Goal: Transaction & Acquisition: Book appointment/travel/reservation

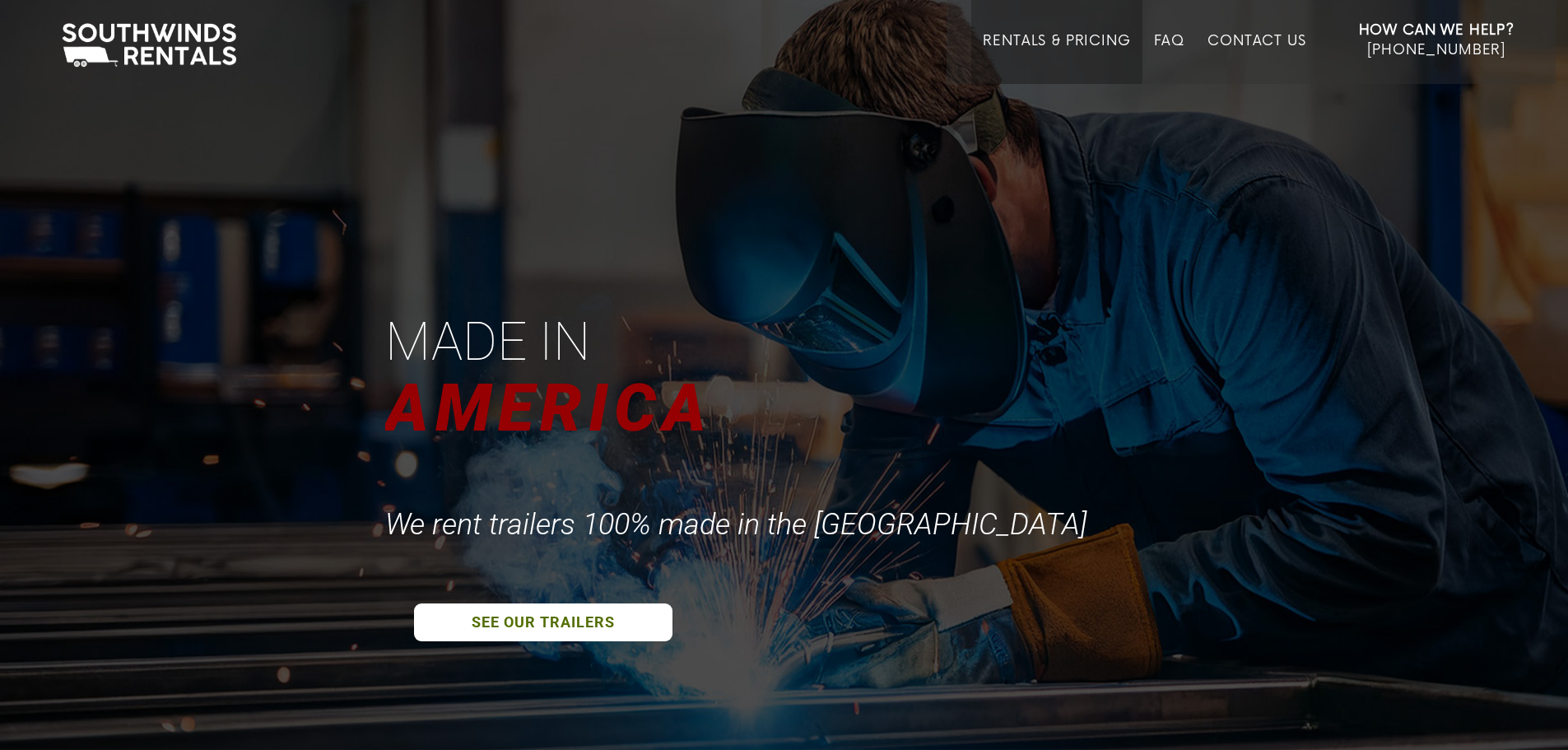
click at [1078, 43] on link "Rentals & Pricing" at bounding box center [1057, 59] width 147 height 51
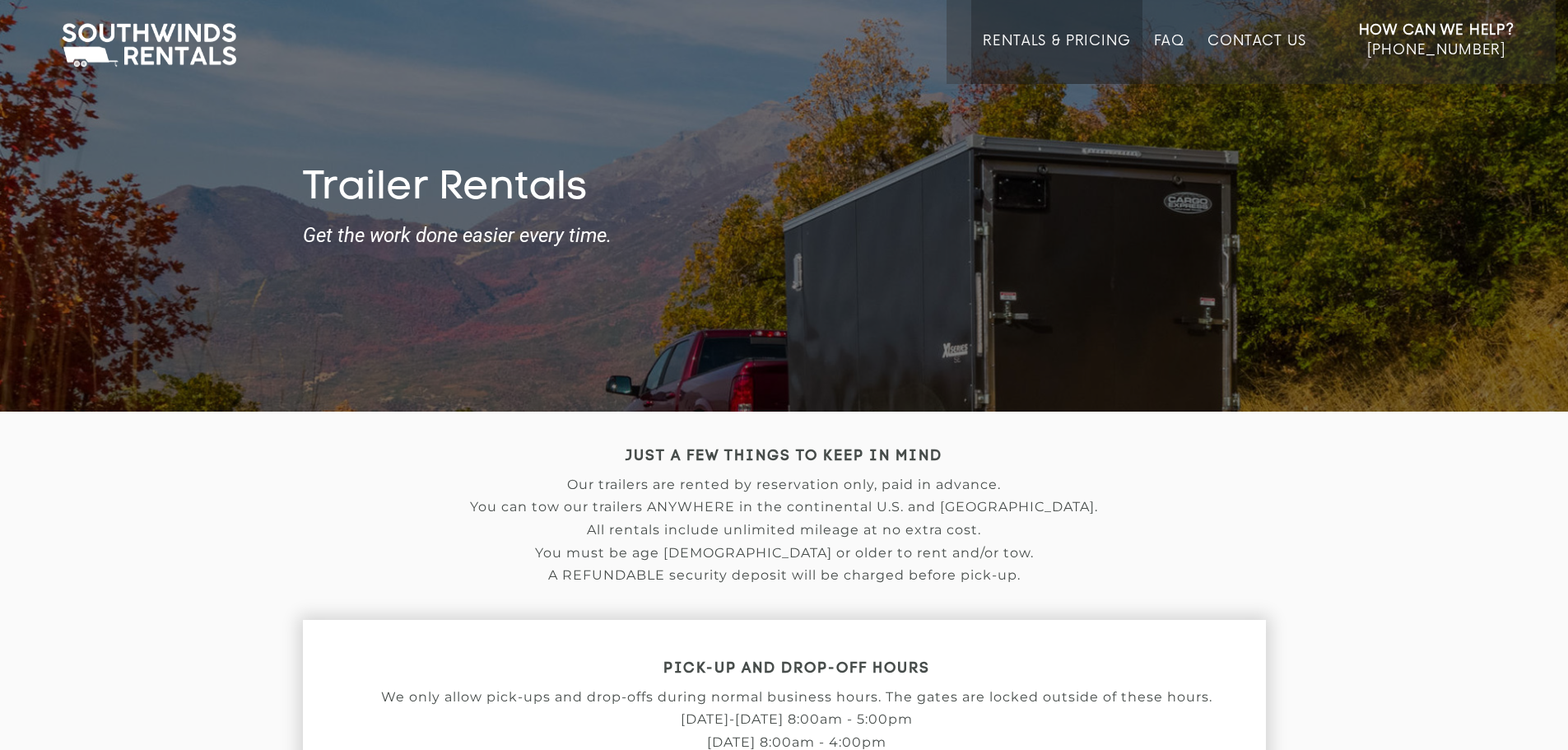
click at [1065, 46] on link "Rentals & Pricing" at bounding box center [1057, 59] width 147 height 51
click at [1008, 40] on link "Rentals & Pricing" at bounding box center [1057, 59] width 147 height 51
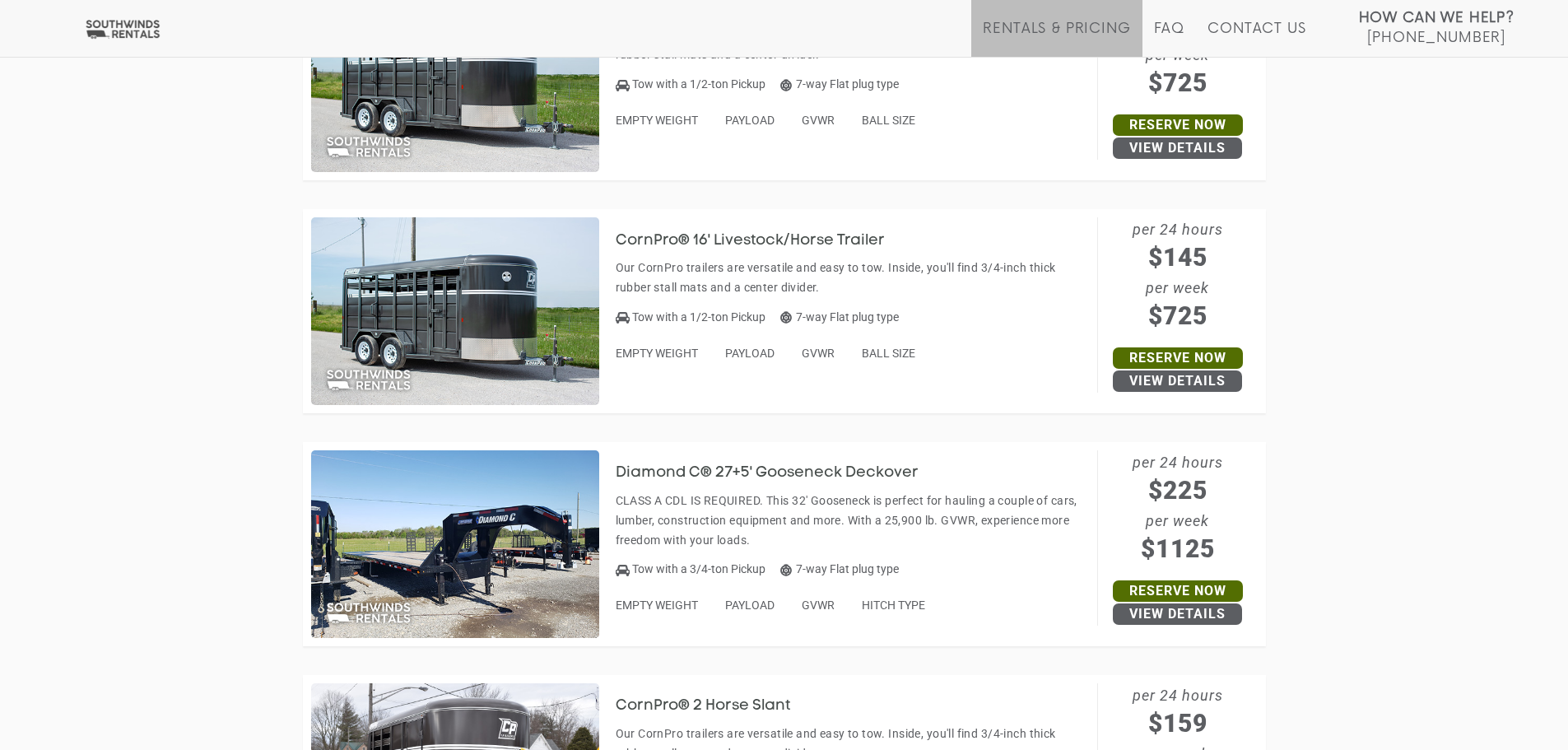
scroll to position [2717, 0]
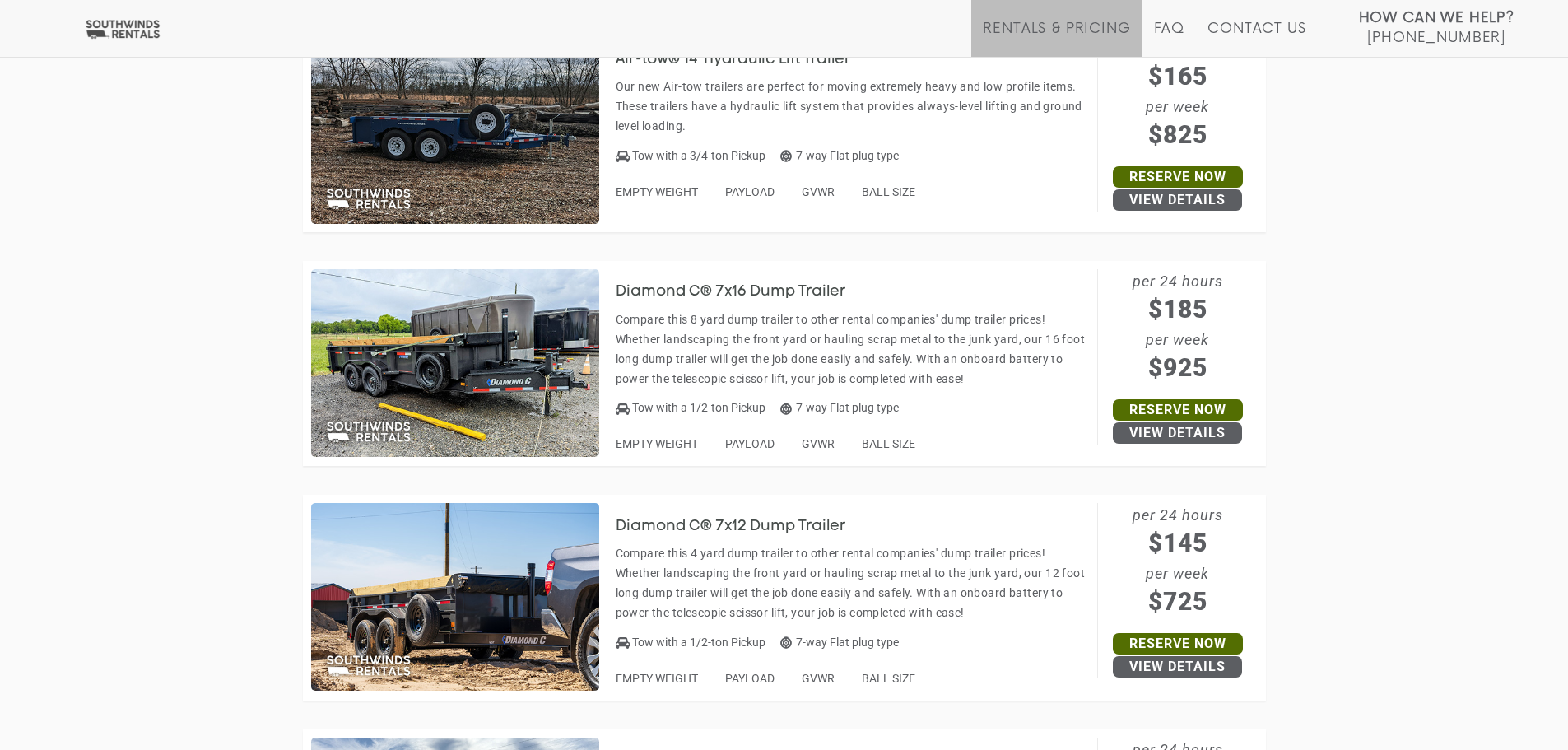
scroll to position [6914, 0]
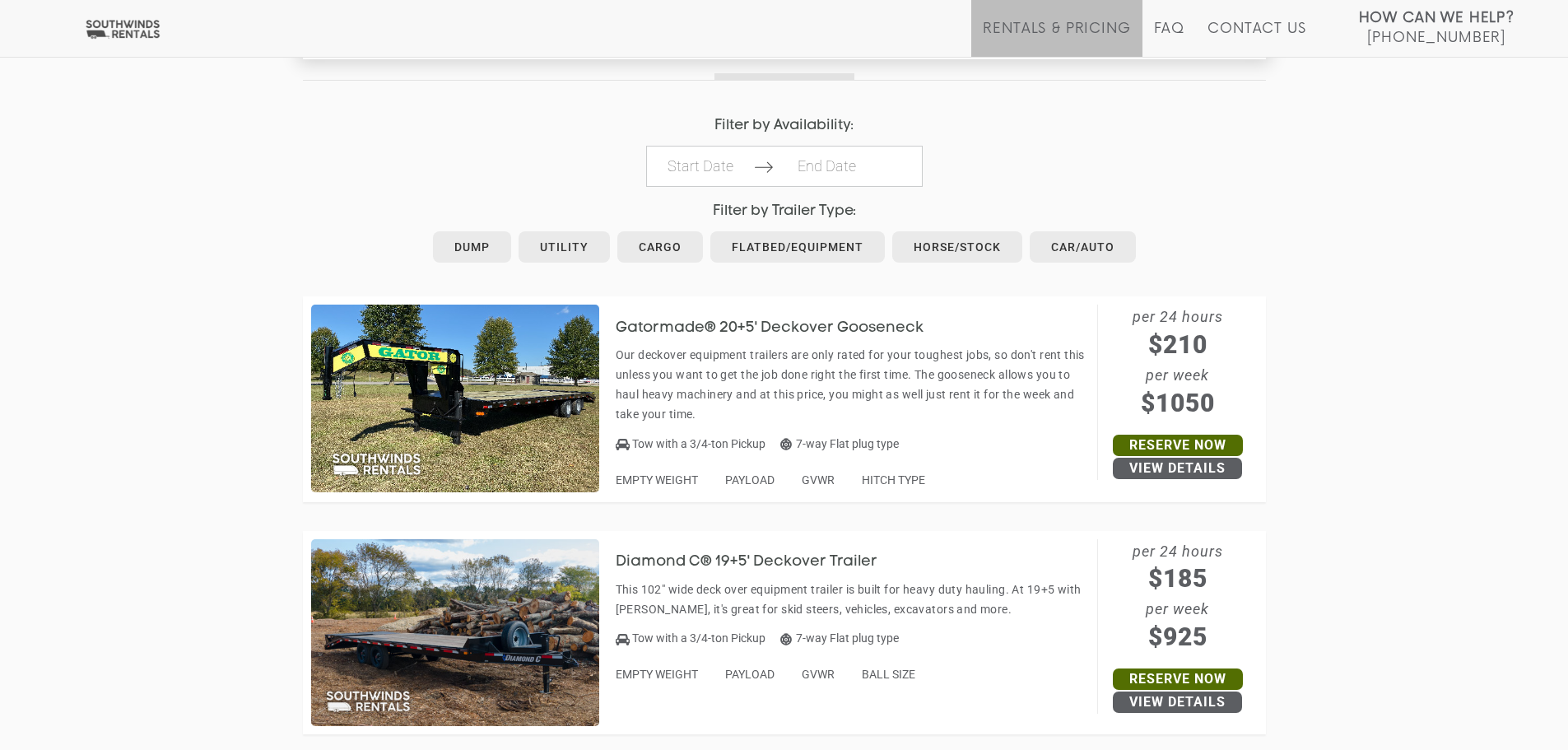
scroll to position [904, 0]
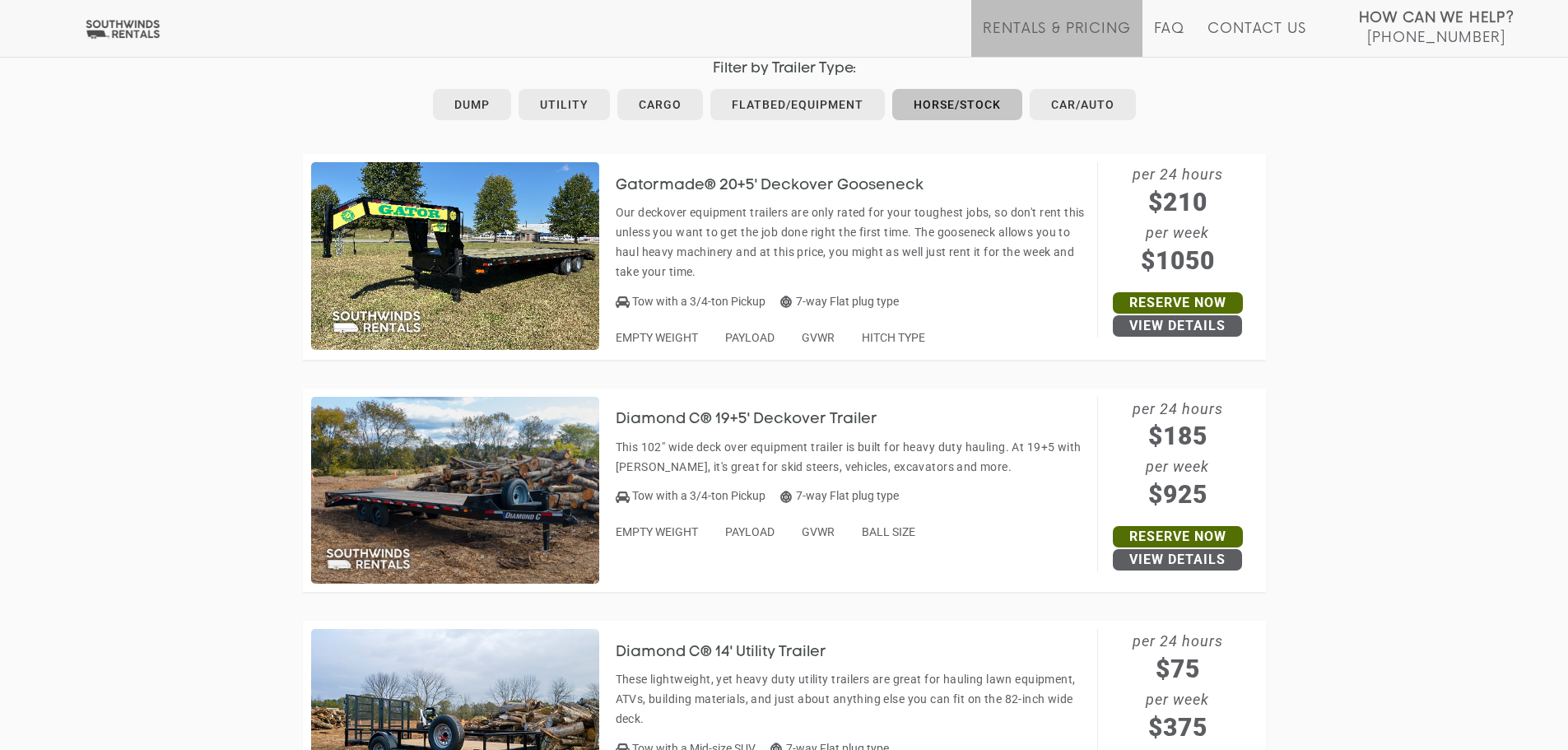
click at [924, 116] on link "Horse/Stock" at bounding box center [957, 105] width 130 height 31
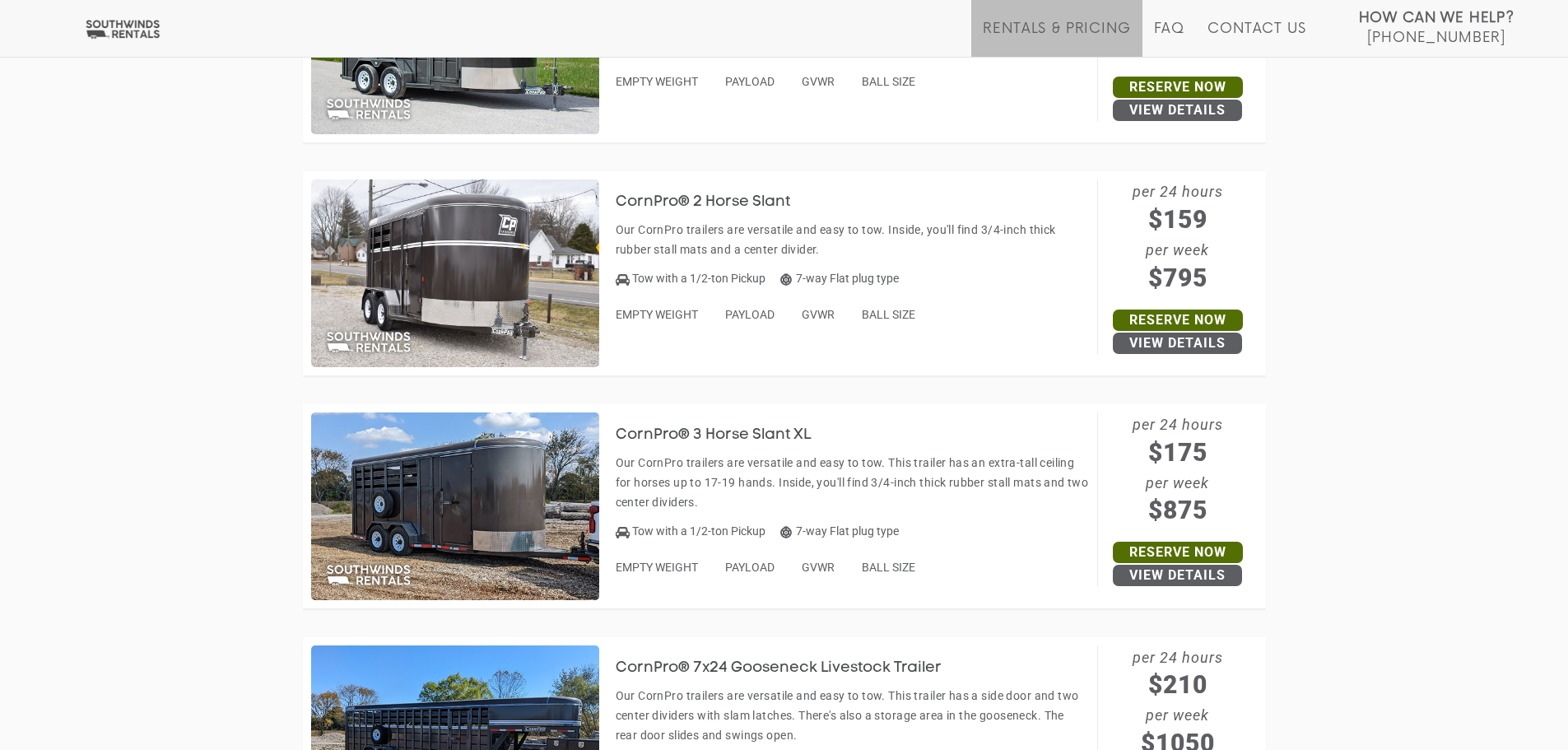
scroll to position [1317, 0]
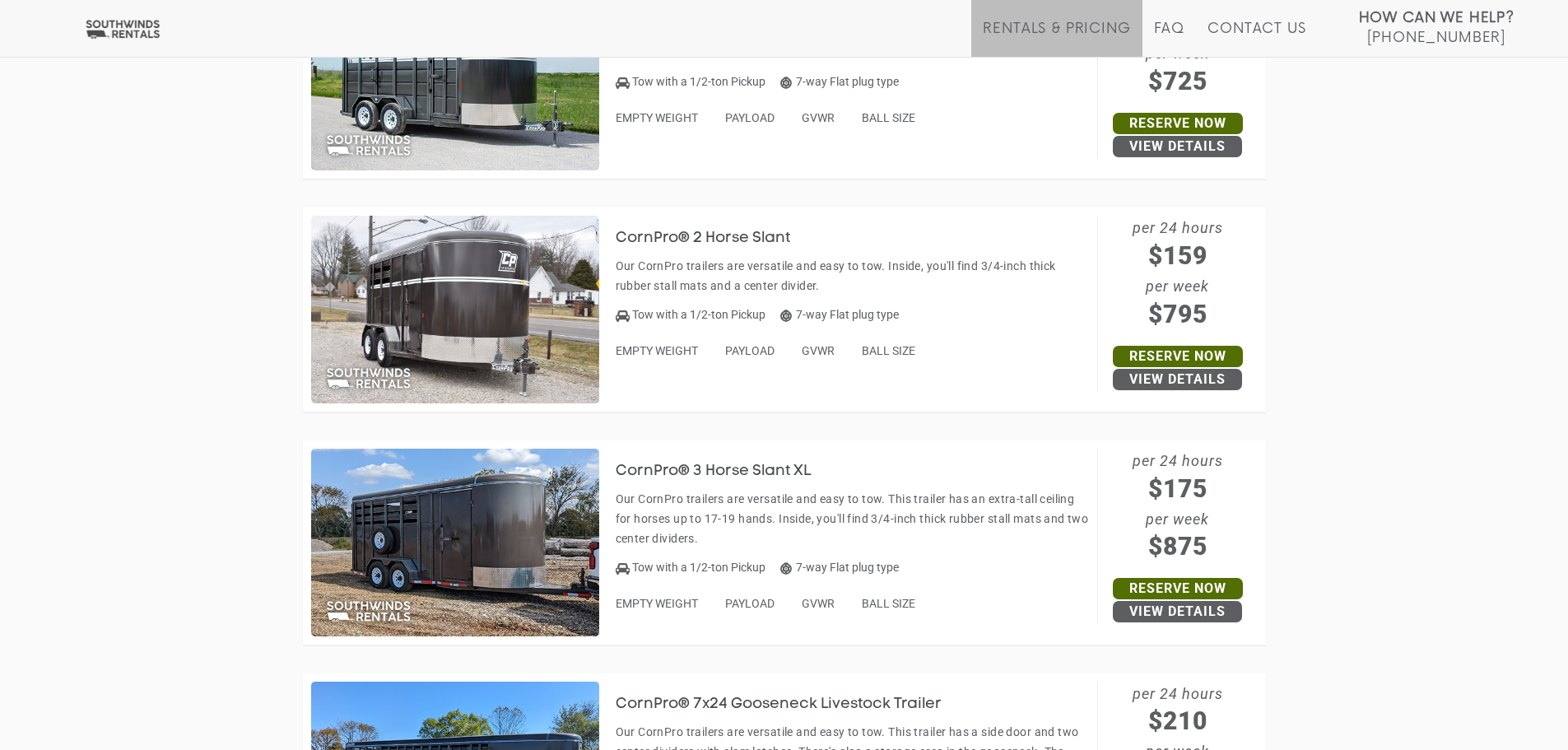
click at [559, 513] on img at bounding box center [455, 542] width 288 height 188
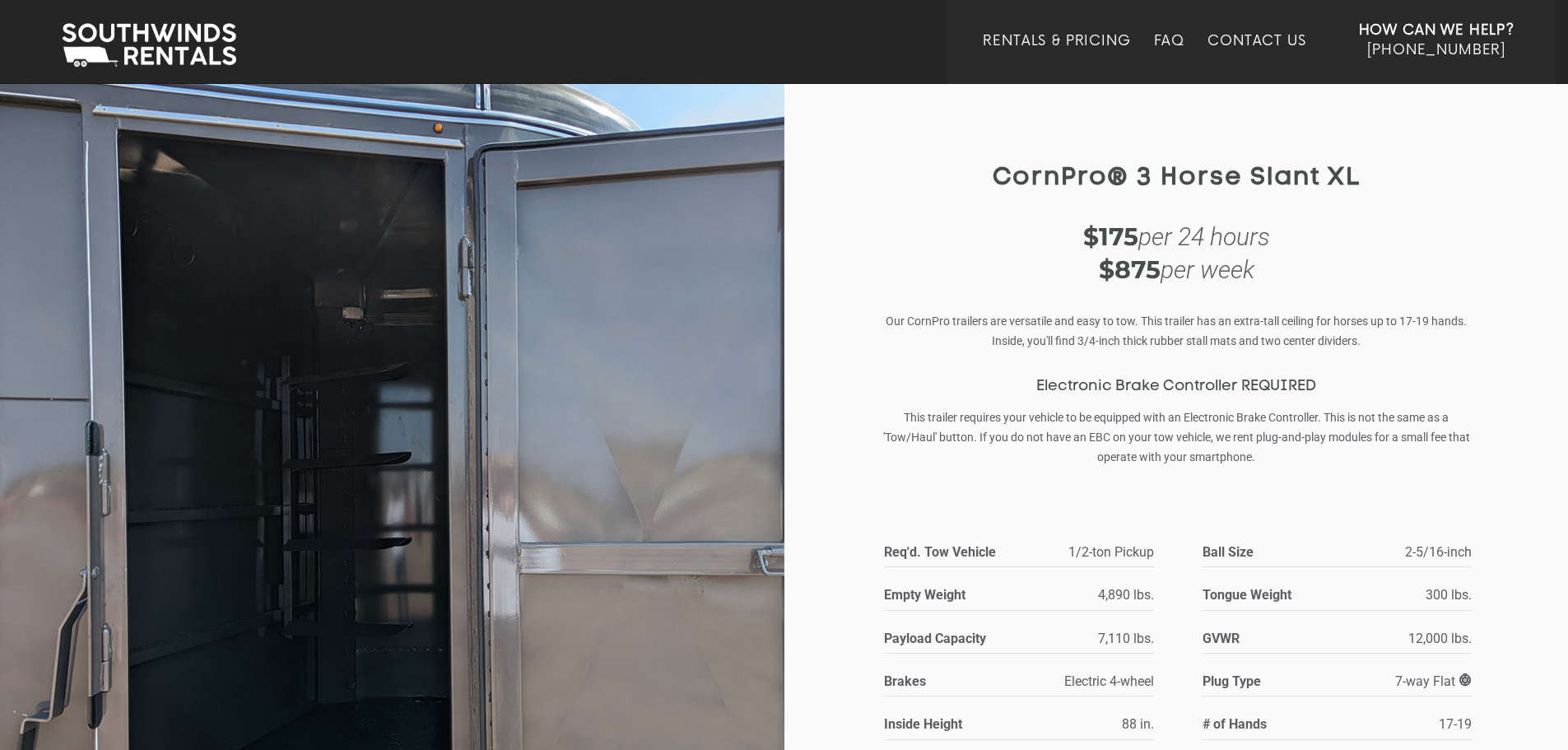
click at [702, 466] on div at bounding box center [392, 549] width 785 height 934
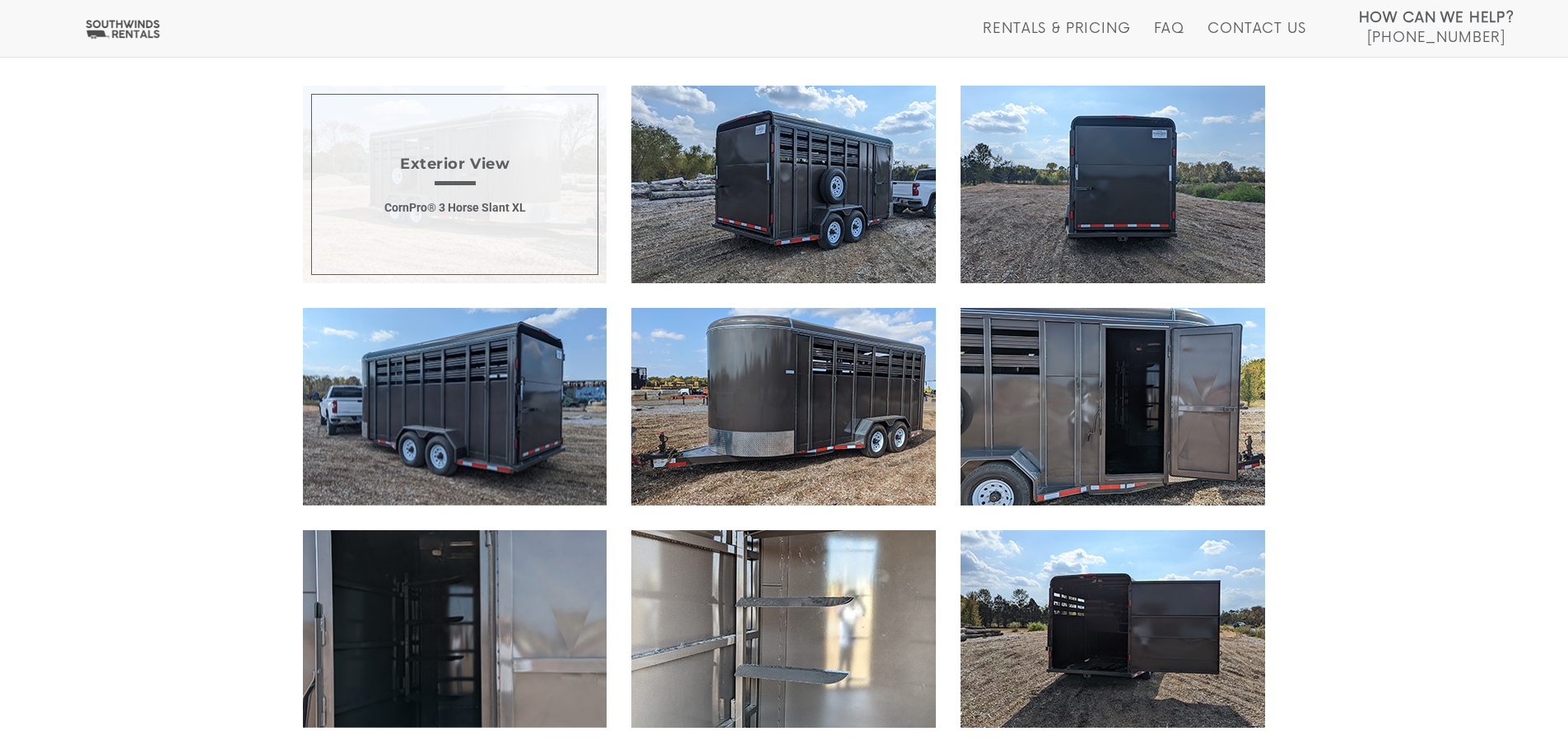
scroll to position [990, 0]
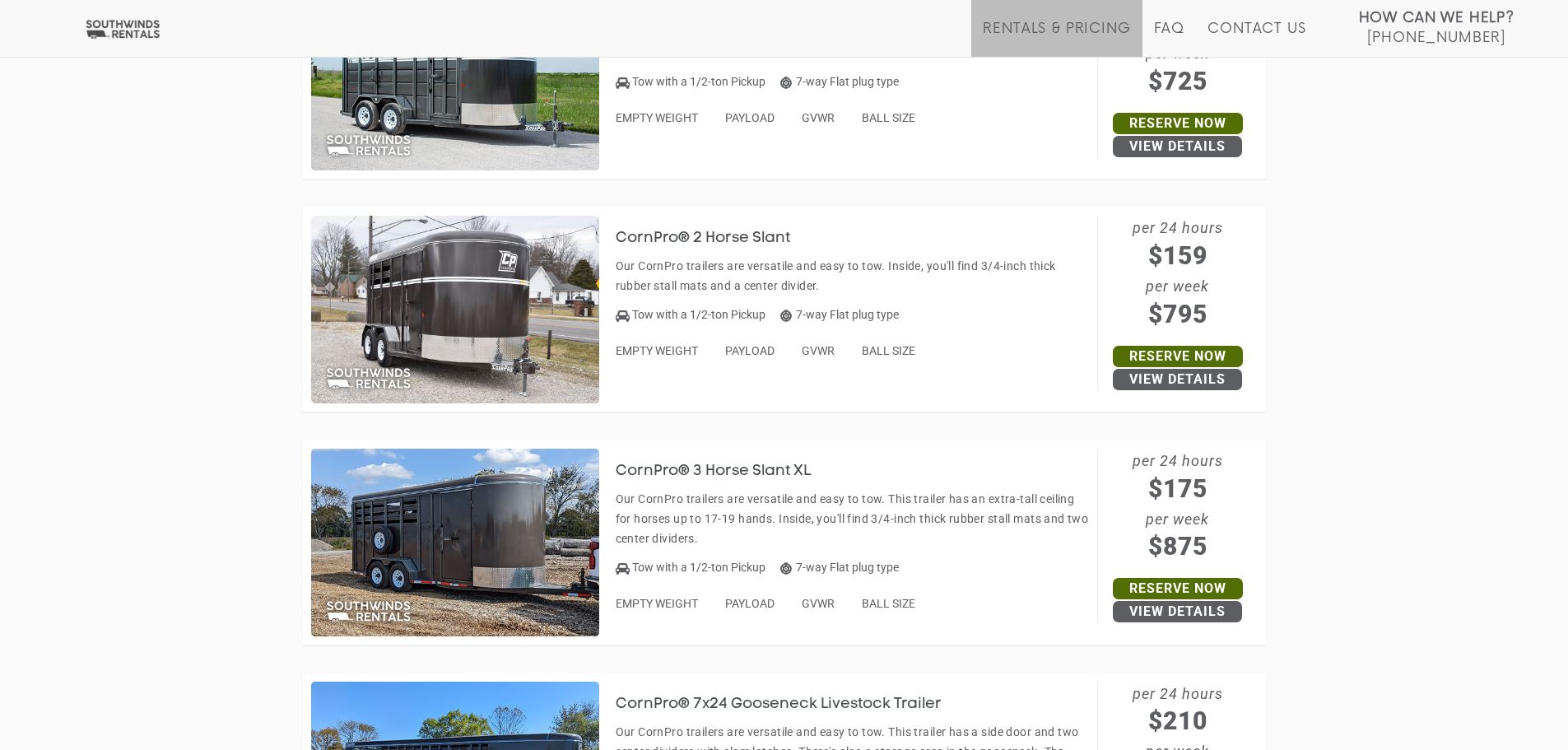
click at [517, 279] on img at bounding box center [455, 309] width 288 height 188
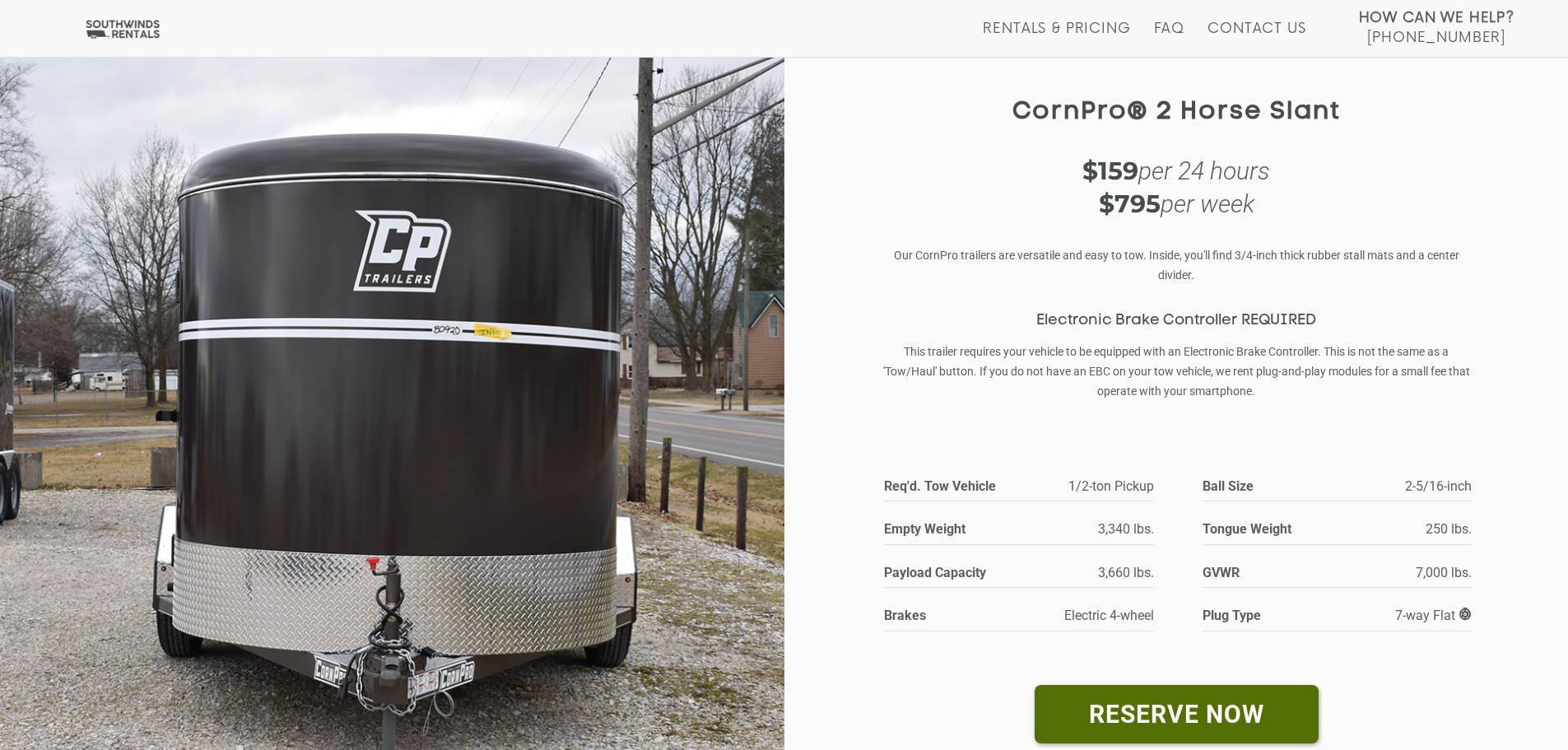
scroll to position [64, 0]
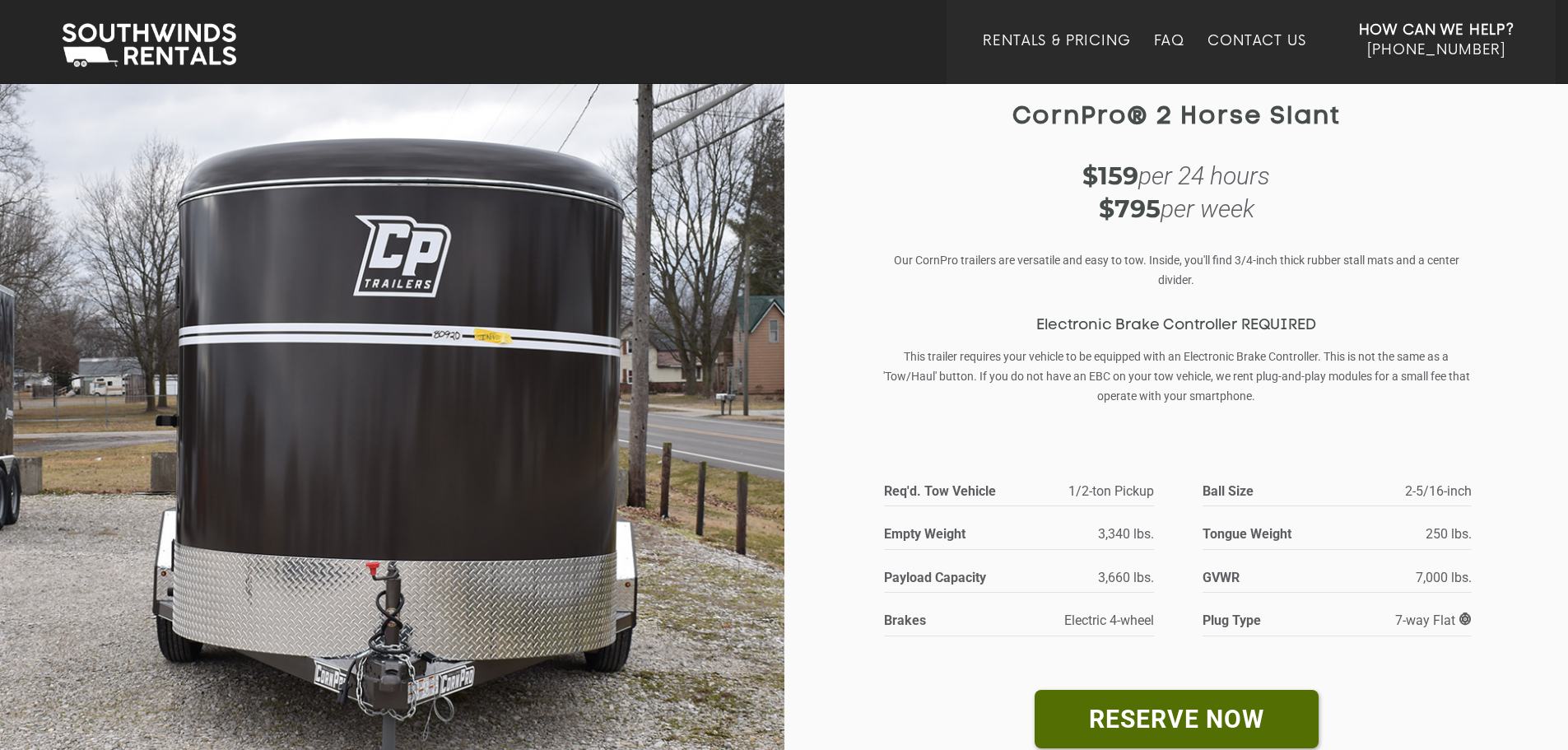
click at [552, 256] on img at bounding box center [392, 467] width 785 height 896
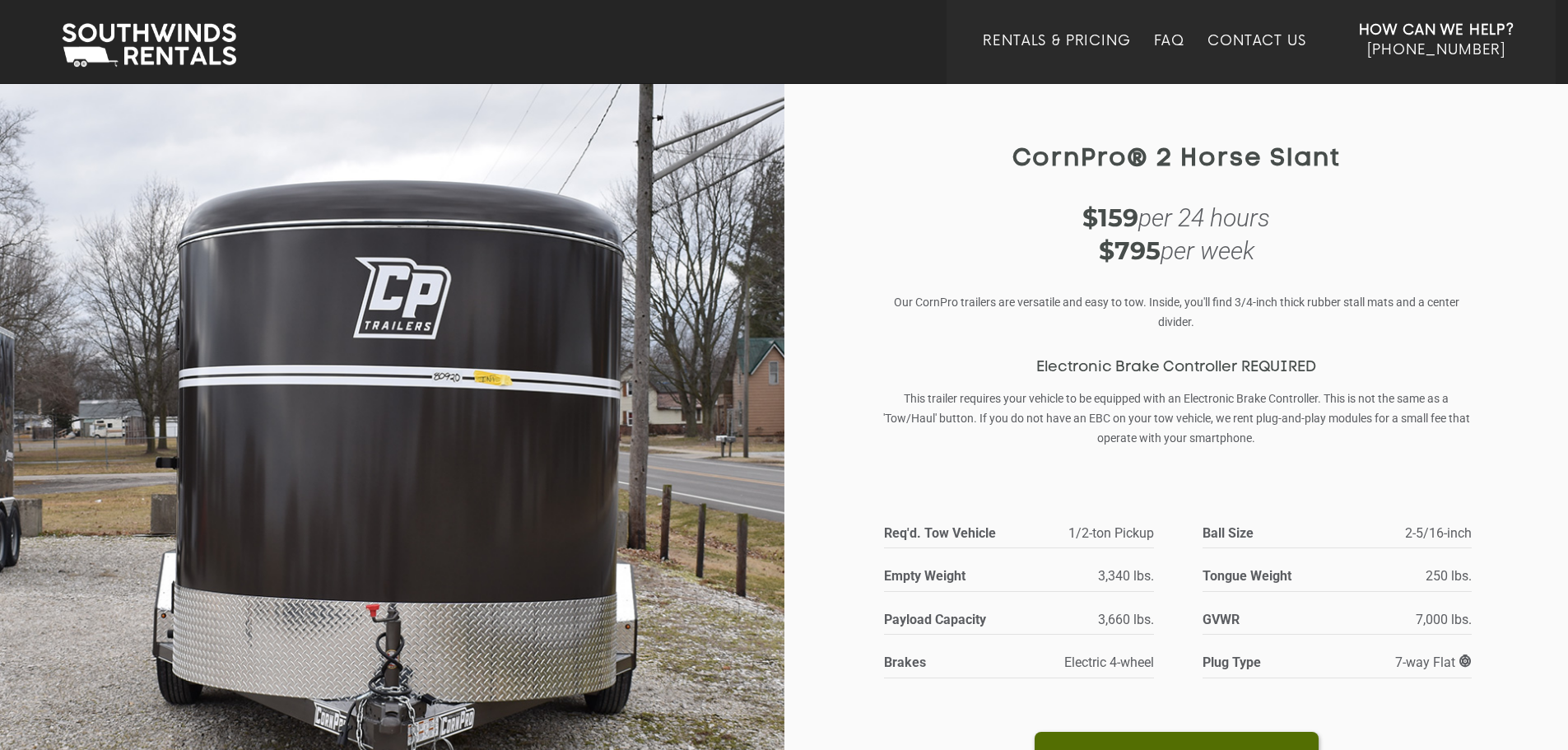
scroll to position [0, 0]
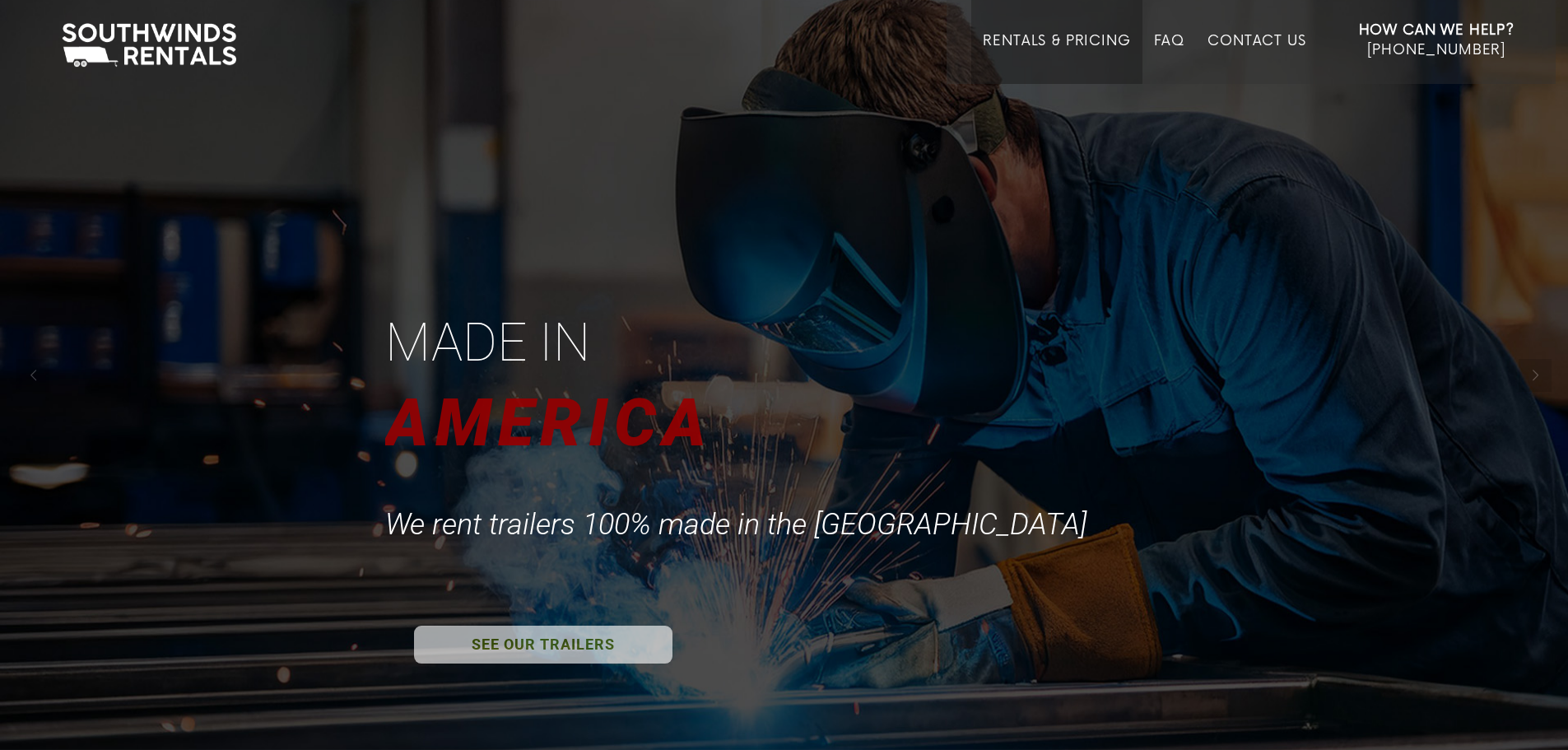
click at [1002, 41] on link "Rentals & Pricing" at bounding box center [1057, 59] width 147 height 51
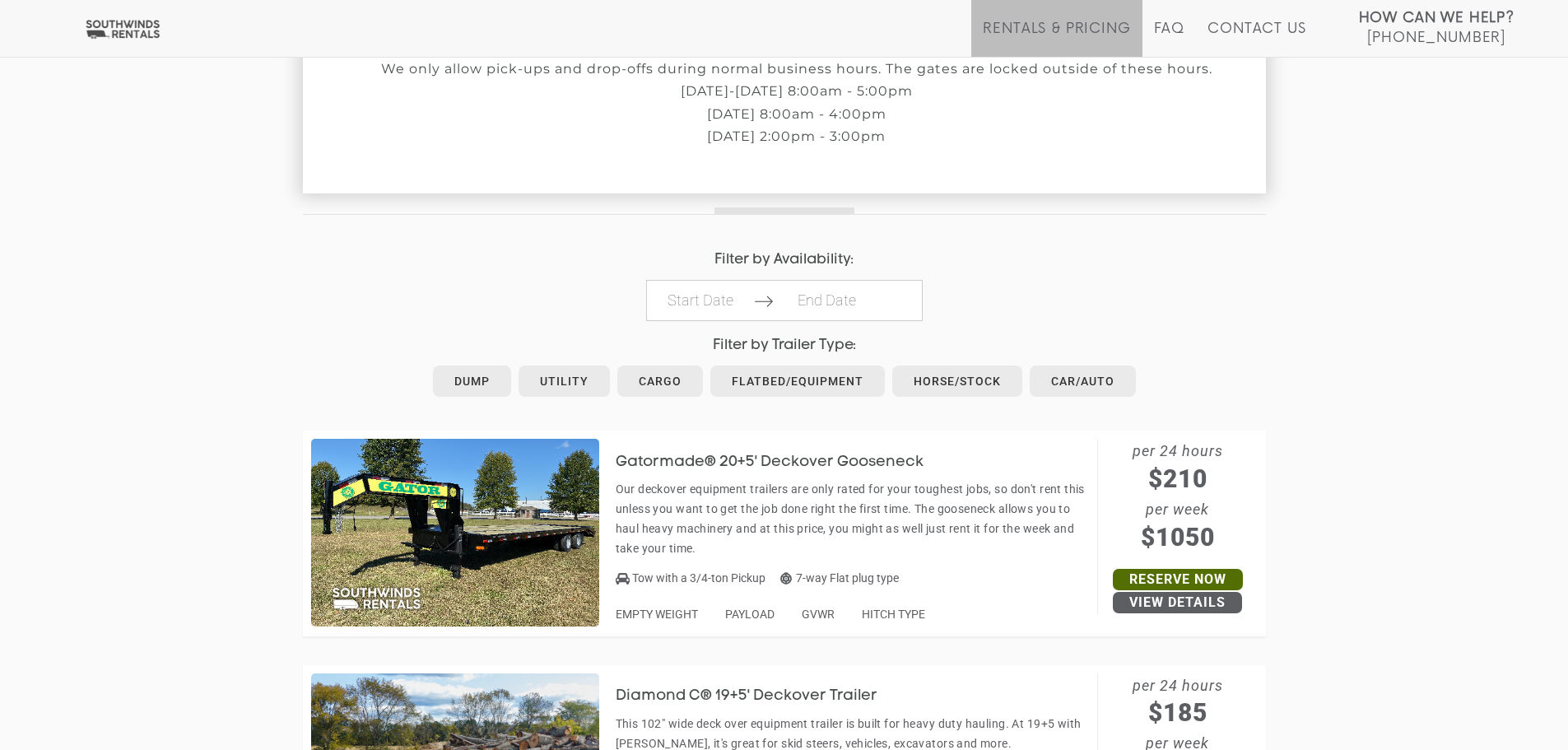
scroll to position [658, 0]
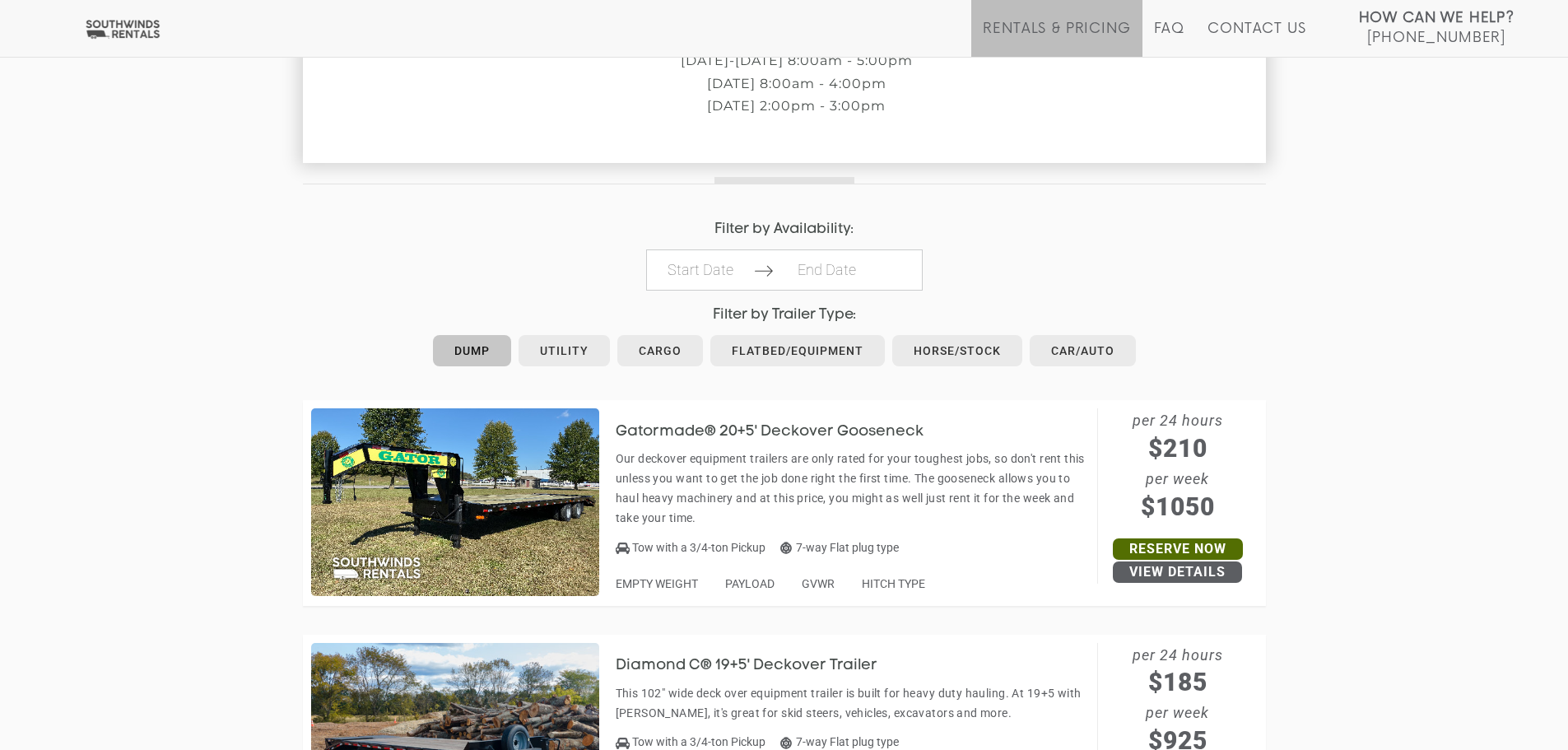
click at [454, 354] on link "Dump" at bounding box center [472, 351] width 78 height 31
